Goal: Information Seeking & Learning: Learn about a topic

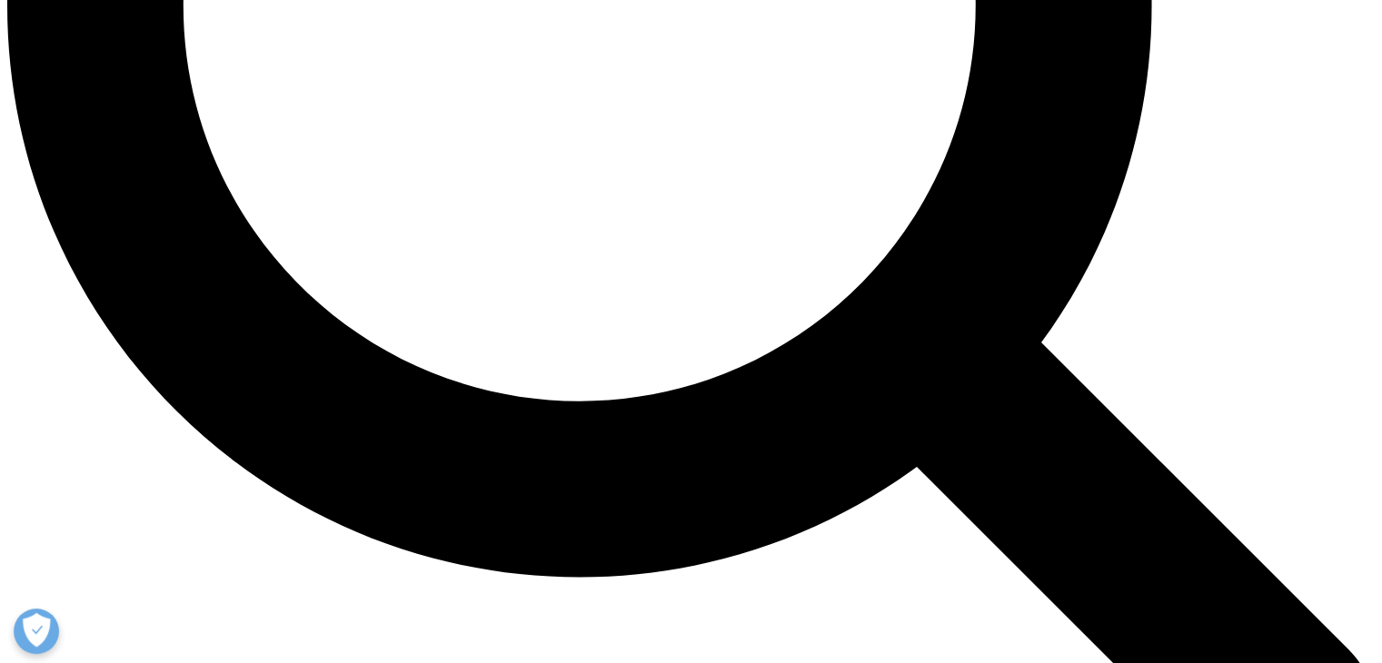
scroll to position [1966, 0]
